Goal: Task Accomplishment & Management: Complete application form

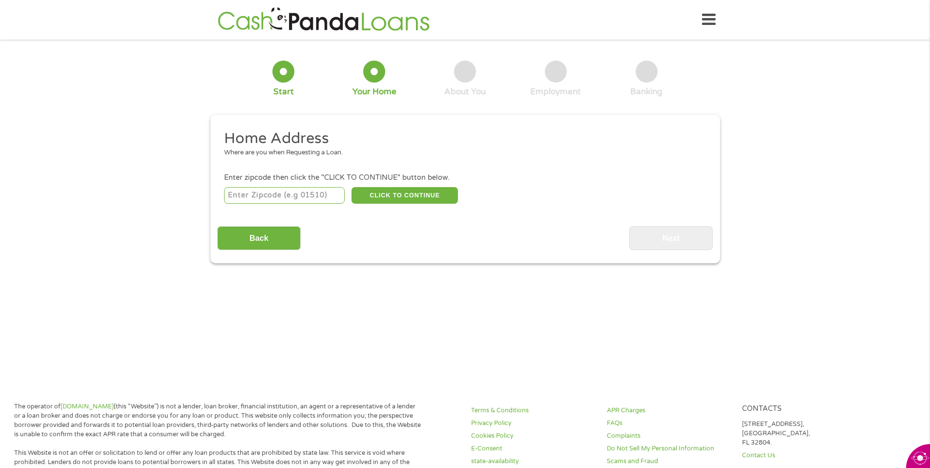
click at [278, 195] on input "number" at bounding box center [284, 195] width 121 height 17
type input "38801"
click at [403, 198] on button "CLICK TO CONTINUE" at bounding box center [405, 195] width 106 height 17
type input "38801"
type input "Tupelo"
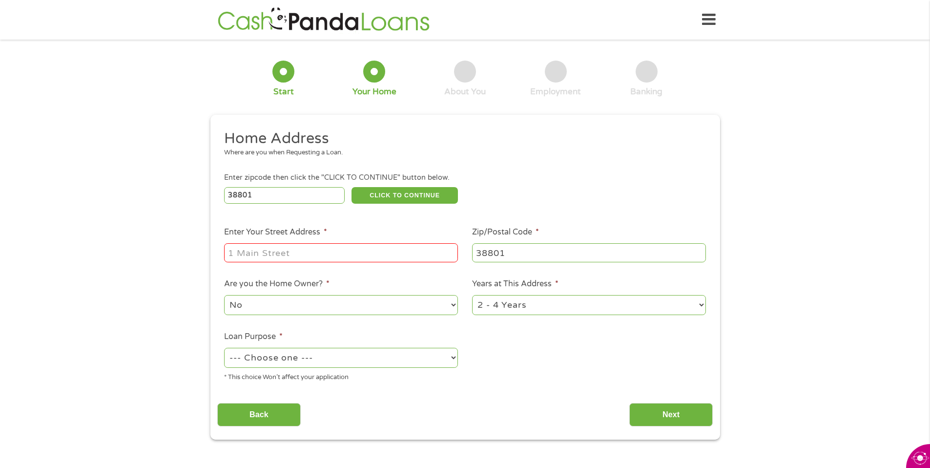
click at [367, 253] on input "Enter Your Street Address *" at bounding box center [341, 252] width 234 height 19
type input "1988 Modeannia St"
click at [356, 305] on select "No Yes" at bounding box center [341, 305] width 234 height 20
select select "yes"
click at [224, 295] on select "No Yes" at bounding box center [341, 305] width 234 height 20
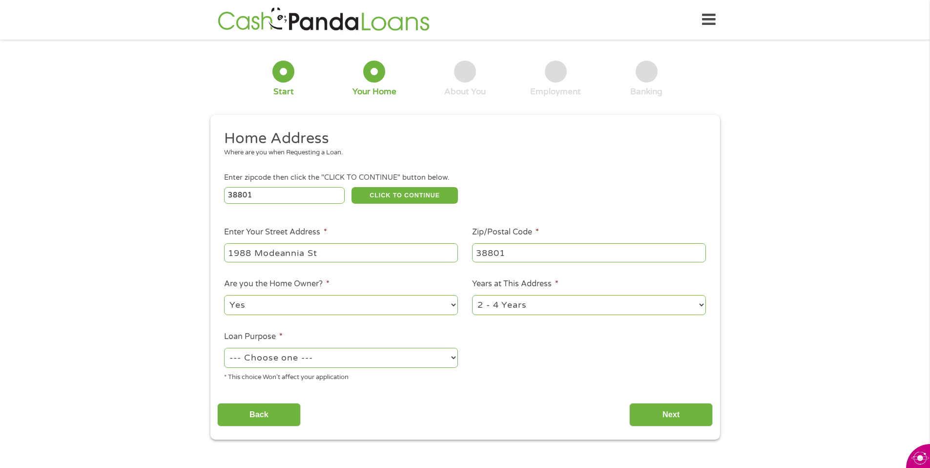
click at [510, 307] on select "1 Year or less 1 - 2 Years 2 - 4 Years Over 4 Years" at bounding box center [589, 305] width 234 height 20
select select "60months"
click at [472, 295] on select "1 Year or less 1 - 2 Years 2 - 4 Years Over 4 Years" at bounding box center [589, 305] width 234 height 20
click at [441, 360] on select "--- Choose one --- Pay Bills Debt Consolidation Home Improvement Major Purchase…" at bounding box center [341, 358] width 234 height 20
select select "paybills"
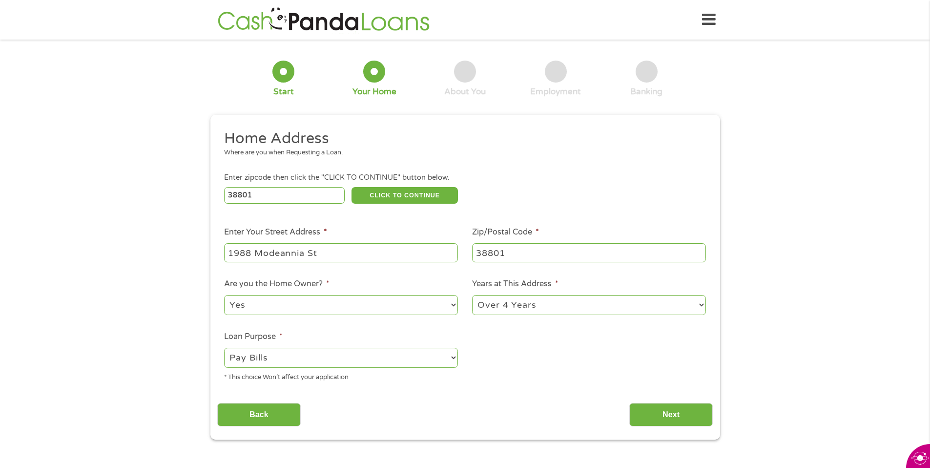
click at [224, 348] on select "--- Choose one --- Pay Bills Debt Consolidation Home Improvement Major Purchase…" at bounding box center [341, 358] width 234 height 20
click at [661, 417] on input "Next" at bounding box center [672, 415] width 84 height 24
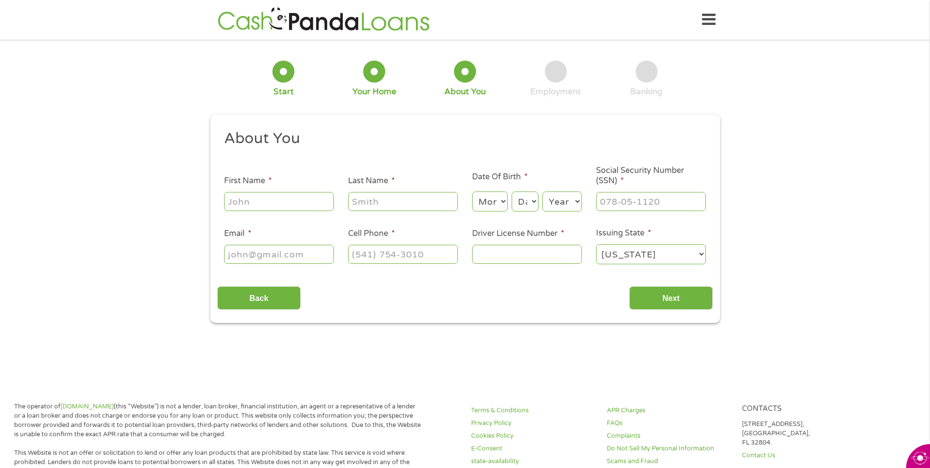
click at [309, 204] on input "First Name *" at bounding box center [279, 201] width 110 height 19
type input "[PERSON_NAME]"
type input "[EMAIL_ADDRESS][DOMAIN_NAME]"
type input "[PHONE_NUMBER]"
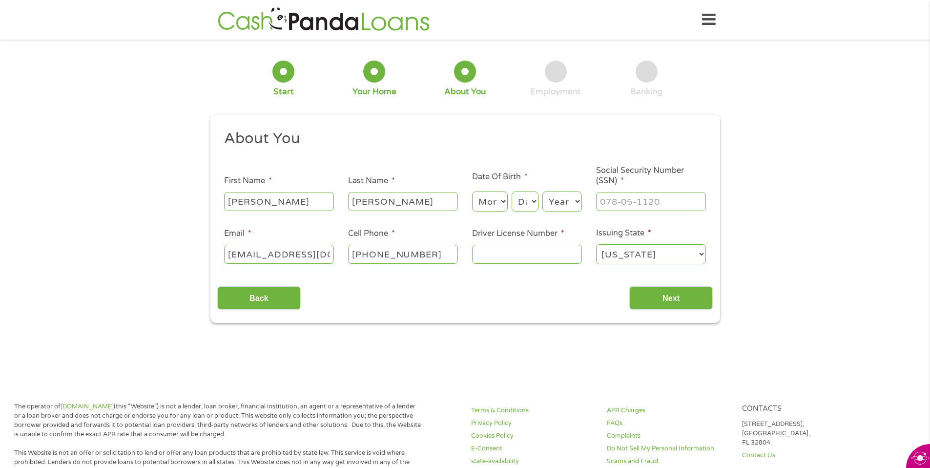
click at [329, 256] on input "[EMAIL_ADDRESS][DOMAIN_NAME]" at bounding box center [279, 254] width 110 height 19
type input "[EMAIL_ADDRESS][DOMAIN_NAME]"
click at [503, 204] on select "Month 1 2 3 4 5 6 7 8 9 10 11 12" at bounding box center [490, 201] width 36 height 20
select select "7"
click at [472, 191] on select "Month 1 2 3 4 5 6 7 8 9 10 11 12" at bounding box center [490, 201] width 36 height 20
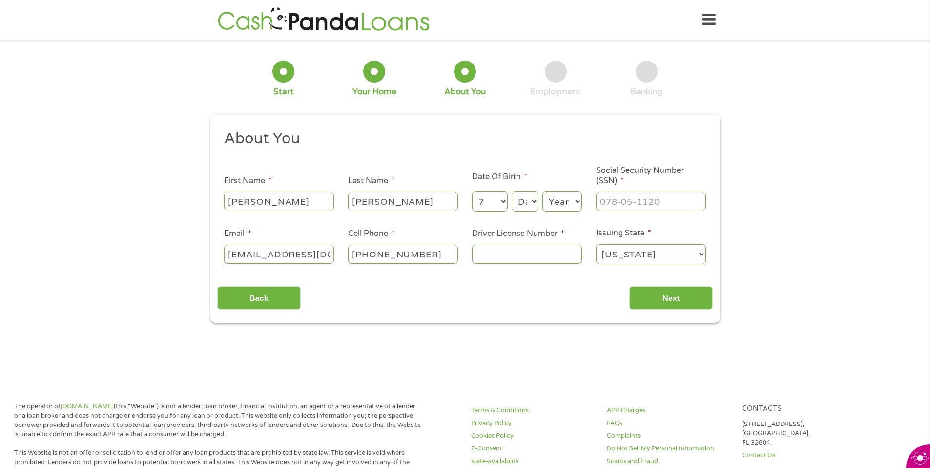
click at [526, 207] on select "Day 1 2 3 4 5 6 7 8 9 10 11 12 13 14 15 16 17 18 19 20 21 22 23 24 25 26 27 28 …" at bounding box center [525, 201] width 26 height 20
select select "24"
click at [512, 191] on select "Day 1 2 3 4 5 6 7 8 9 10 11 12 13 14 15 16 17 18 19 20 21 22 23 24 25 26 27 28 …" at bounding box center [525, 201] width 26 height 20
click at [561, 203] on select "Year [DATE] 2006 2005 2004 2003 2002 2001 2000 1999 1998 1997 1996 1995 1994 19…" at bounding box center [563, 201] width 40 height 20
select select "1976"
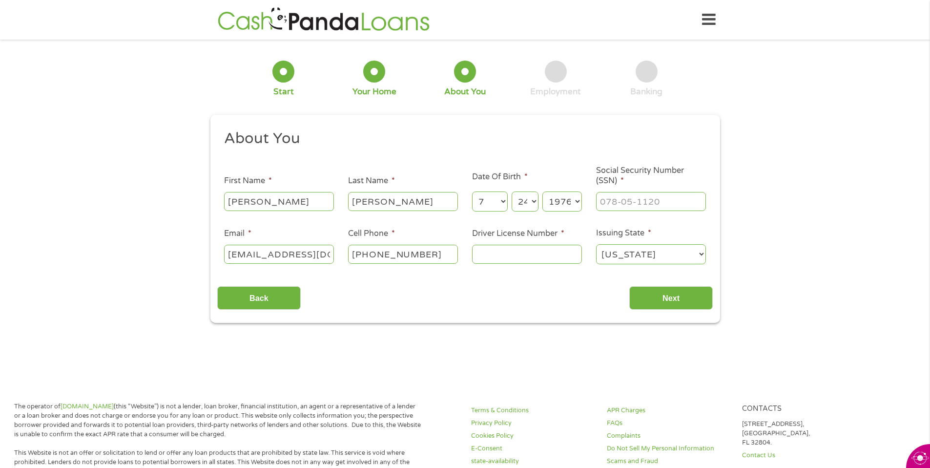
click at [543, 191] on select "Year [DATE] 2006 2005 2004 2003 2002 2001 2000 1999 1998 1997 1996 1995 1994 19…" at bounding box center [563, 201] width 40 height 20
click at [642, 199] on input "___-__-____" at bounding box center [651, 201] width 110 height 19
type input "427-61-6826"
click at [556, 257] on input "Driver License Number *" at bounding box center [527, 254] width 110 height 19
type input "802357559"
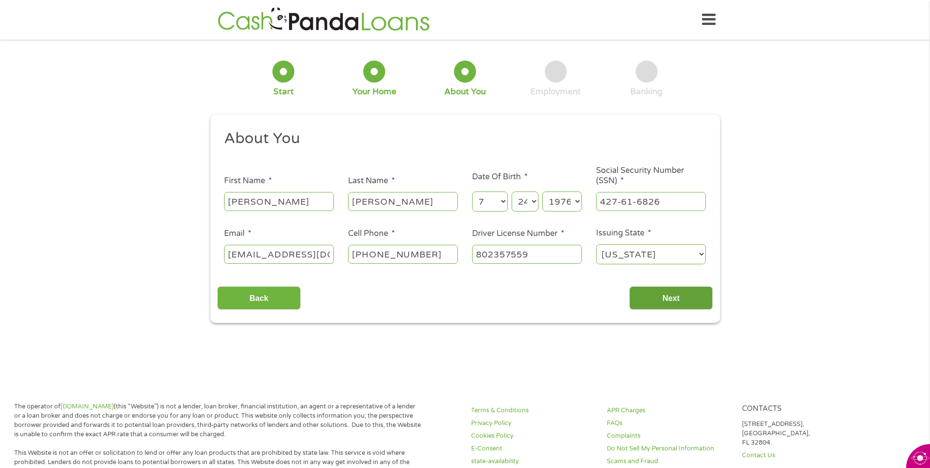
click at [684, 296] on input "Next" at bounding box center [672, 298] width 84 height 24
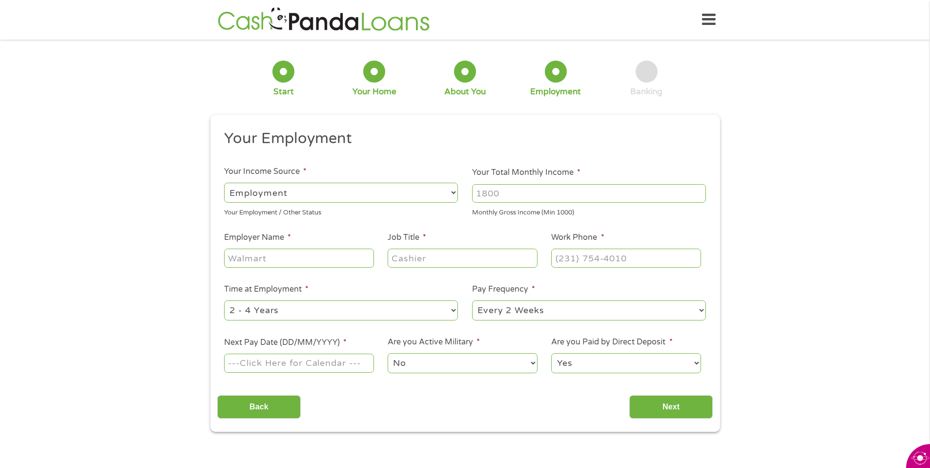
click at [426, 188] on select "--- Choose one --- Employment [DEMOGRAPHIC_DATA] Benefits" at bounding box center [341, 193] width 234 height 20
select select "selfEmployed"
click at [224, 183] on select "--- Choose one --- Employment [DEMOGRAPHIC_DATA] Benefits" at bounding box center [341, 193] width 234 height 20
click at [536, 194] on input "Your Total Monthly Income *" at bounding box center [589, 193] width 234 height 19
type input "3500"
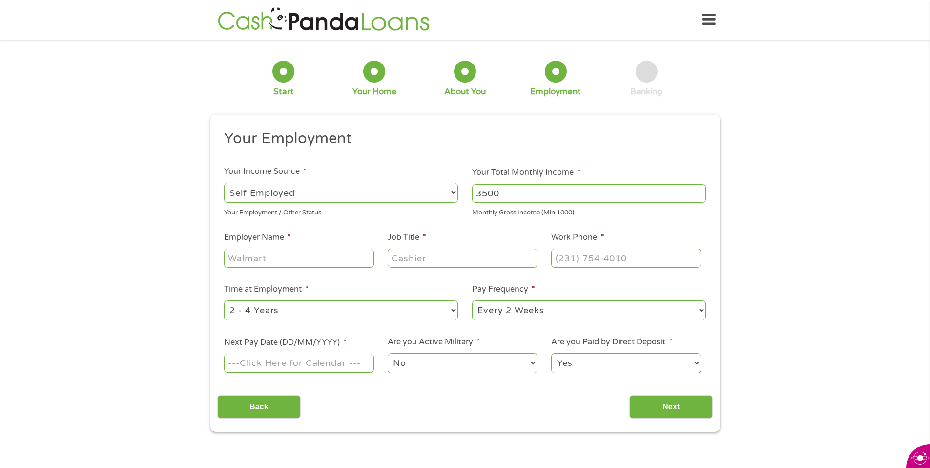
click at [319, 254] on input "Employer Name *" at bounding box center [298, 258] width 149 height 19
type input "R"
type input "t"
type input "[GEOGRAPHIC_DATA]"
click at [463, 259] on input "Job Title *" at bounding box center [462, 258] width 149 height 19
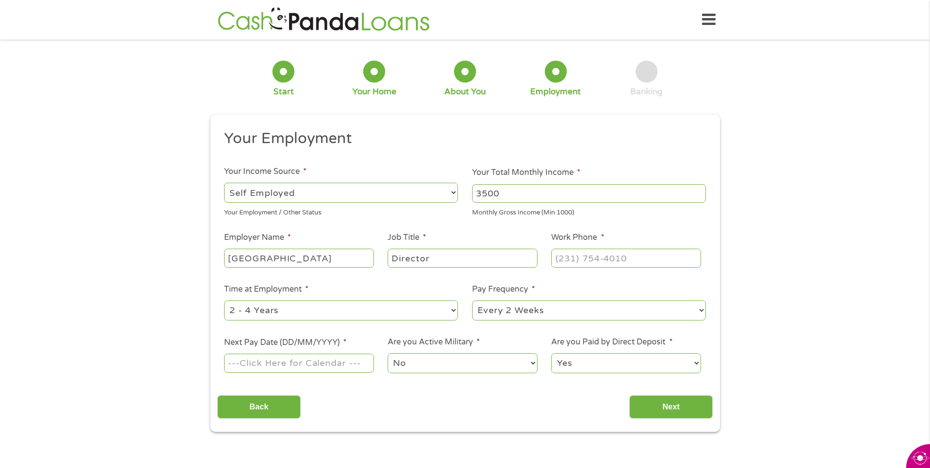
type input "Director"
type input "[PHONE_NUMBER]"
click at [569, 316] on select "--- Choose one --- Every 2 Weeks Every Week Monthly Semi-Monthly" at bounding box center [589, 310] width 234 height 20
select select "monthly"
click at [472, 300] on select "--- Choose one --- Every 2 Weeks Every Week Monthly Semi-Monthly" at bounding box center [589, 310] width 234 height 20
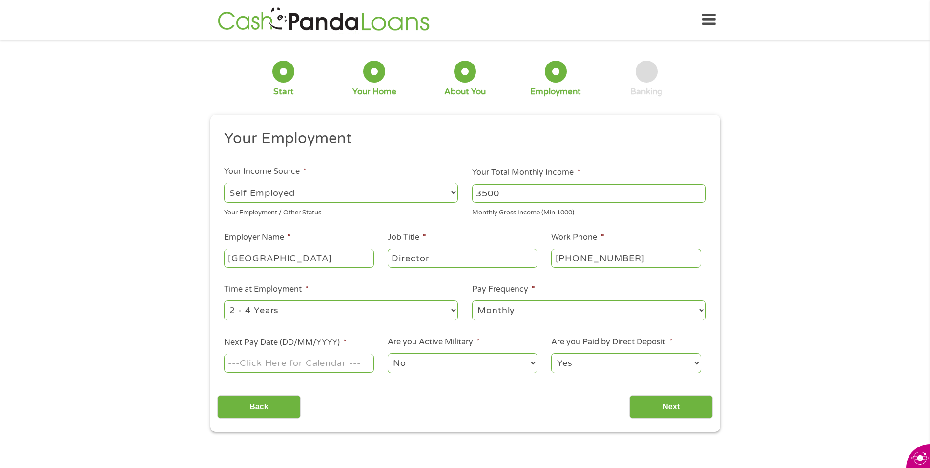
click at [330, 363] on input "Next Pay Date (DD/MM/YYYY) *" at bounding box center [298, 363] width 149 height 19
type input "[DATE]"
click at [661, 403] on input "Next" at bounding box center [672, 407] width 84 height 24
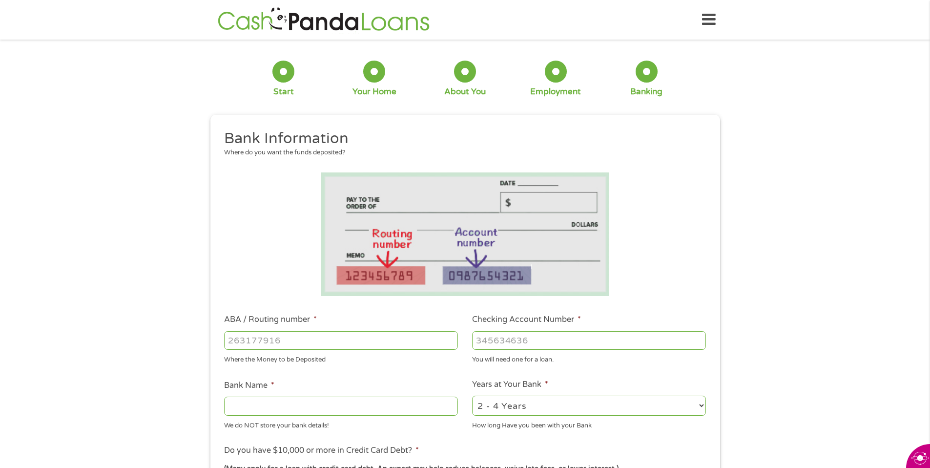
click at [394, 331] on input "ABA / Routing number *" at bounding box center [341, 340] width 234 height 19
type input "051000017"
type input "BANK OF AMERICA NA"
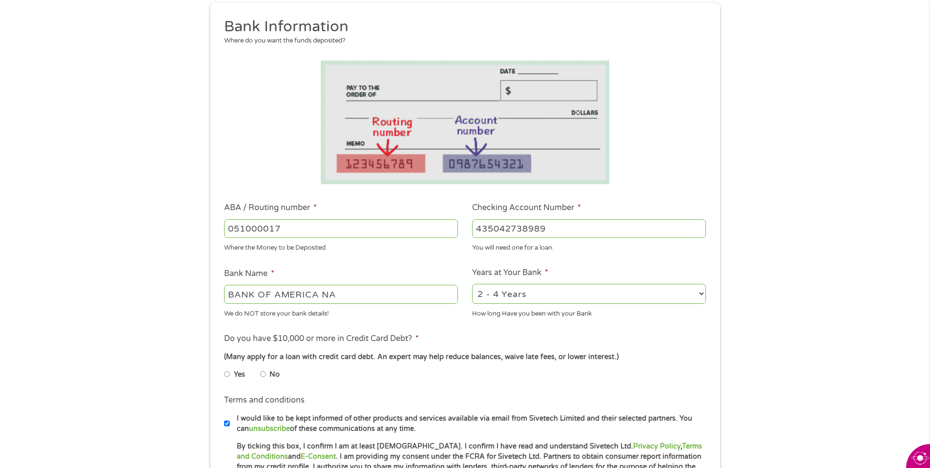
scroll to position [112, 0]
type input "435042738989"
click at [555, 287] on select "2 - 4 Years 6 - 12 Months 1 - 2 Years Over 4 Years" at bounding box center [589, 293] width 234 height 20
select select "60months"
click at [472, 283] on select "2 - 4 Years 6 - 12 Months 1 - 2 Years Over 4 Years" at bounding box center [589, 293] width 234 height 20
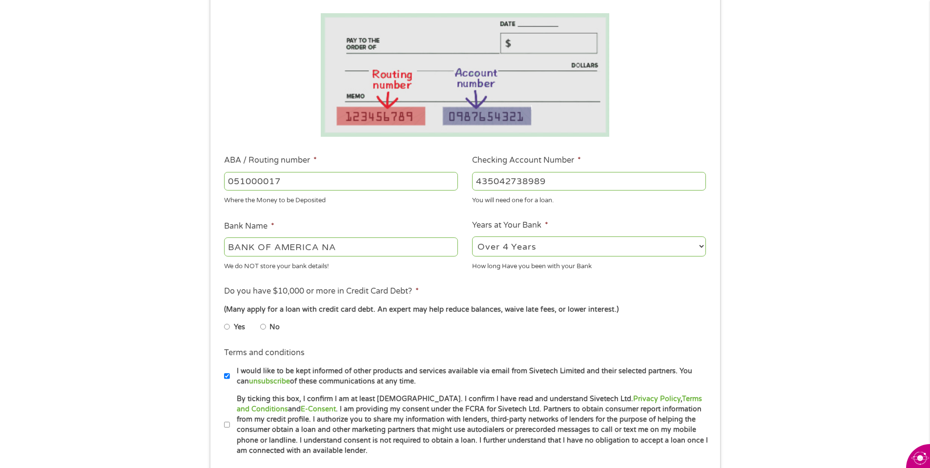
scroll to position [231, 0]
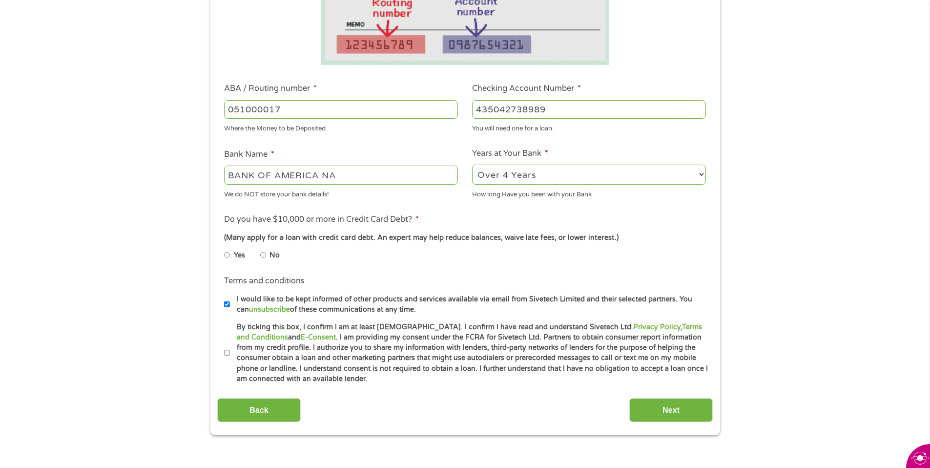
click at [263, 255] on input "No" at bounding box center [263, 255] width 6 height 16
radio input "true"
click at [227, 353] on input "By ticking this box, I confirm I am at least [DEMOGRAPHIC_DATA]. I confirm I ha…" at bounding box center [227, 353] width 6 height 16
checkbox input "true"
click at [651, 408] on input "Next" at bounding box center [672, 410] width 84 height 24
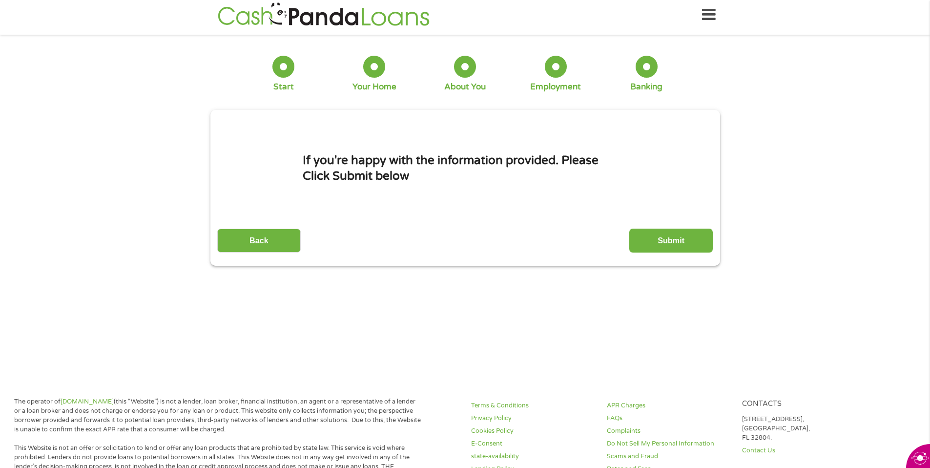
scroll to position [0, 0]
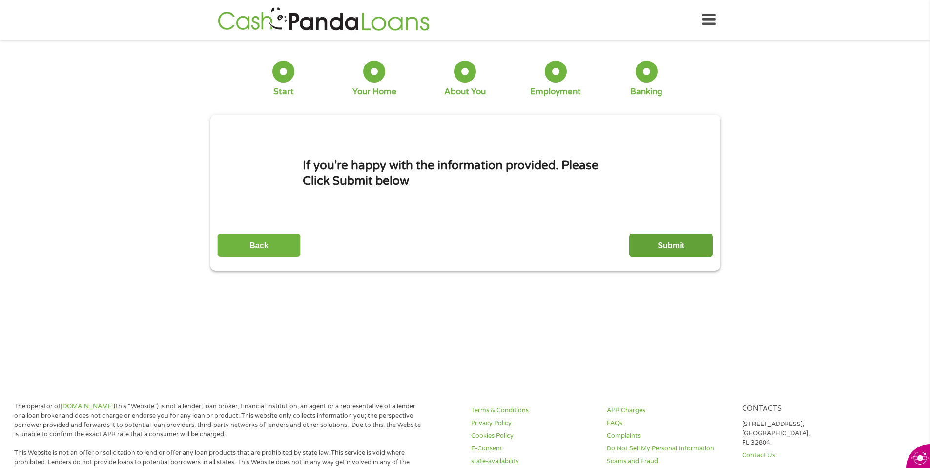
click at [672, 250] on input "Submit" at bounding box center [672, 245] width 84 height 24
